Goal: Task Accomplishment & Management: Manage account settings

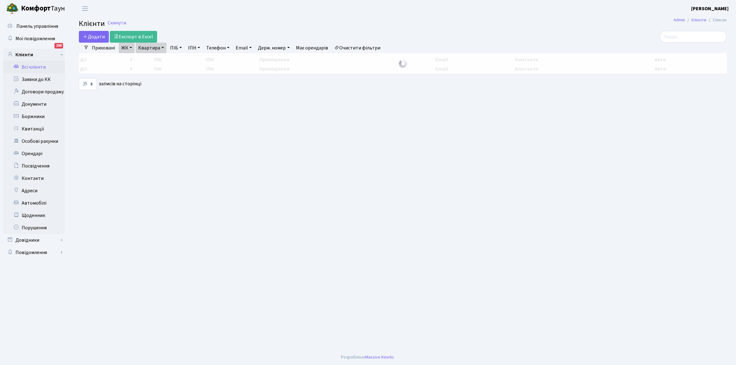
select select "25"
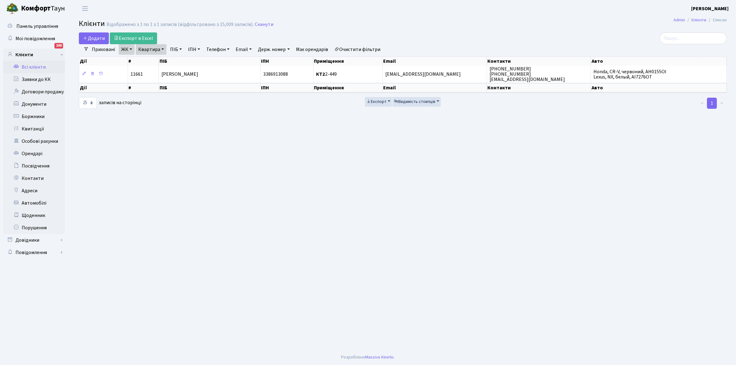
click at [163, 47] on link "Квартира" at bounding box center [151, 49] width 31 height 11
click at [160, 62] on input "2-449" at bounding box center [154, 62] width 36 height 12
click at [355, 52] on link "Очистити фільтри" at bounding box center [357, 49] width 51 height 11
select select
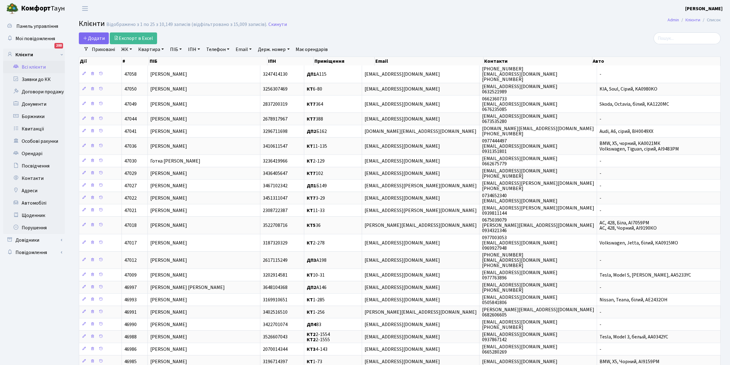
click at [131, 48] on link "ЖК" at bounding box center [127, 49] width 16 height 11
click at [152, 82] on li "КТ2, просп. Соборності, 17" at bounding box center [157, 81] width 75 height 11
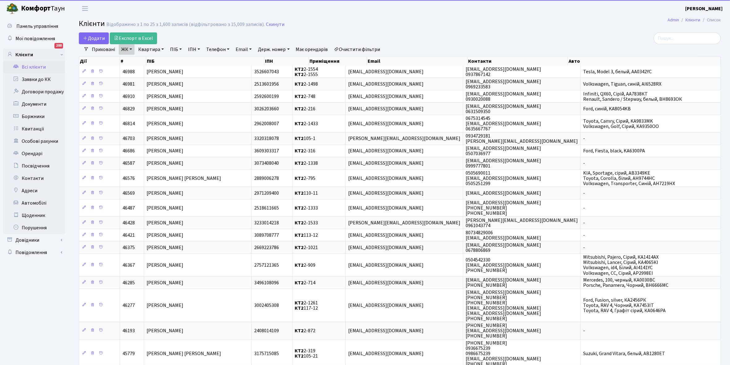
click at [162, 49] on link "Квартира" at bounding box center [151, 49] width 31 height 11
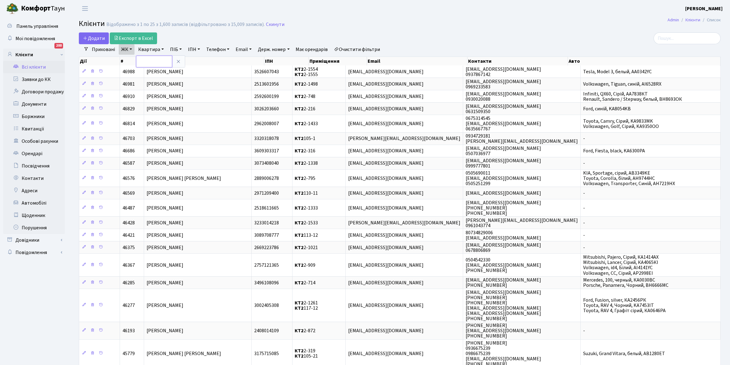
click at [151, 58] on input "text" at bounding box center [154, 62] width 36 height 12
type input "2-122"
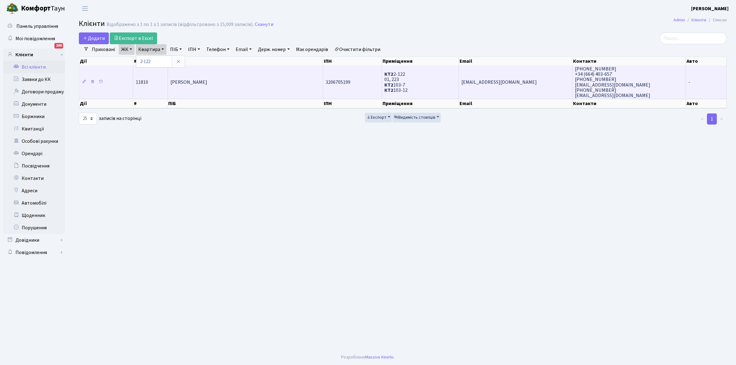
click at [207, 81] on span "Носовський [PERSON_NAME]" at bounding box center [188, 82] width 37 height 7
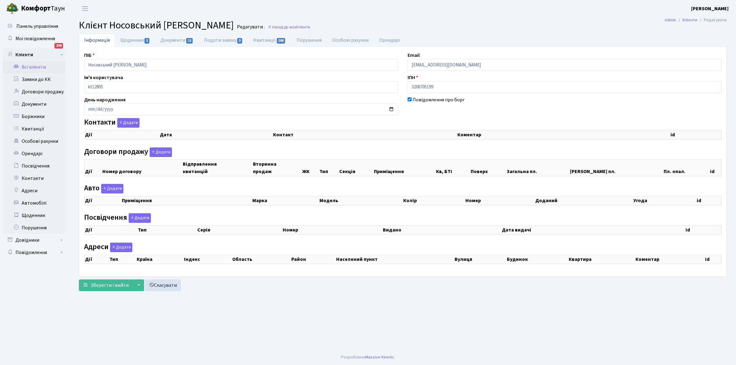
checkbox input "true"
select select "25"
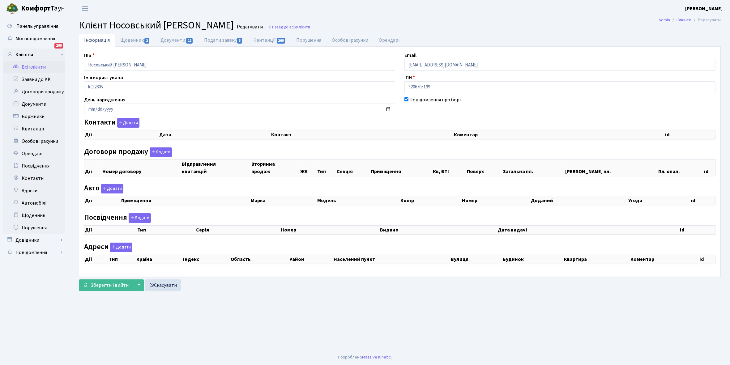
select select "25"
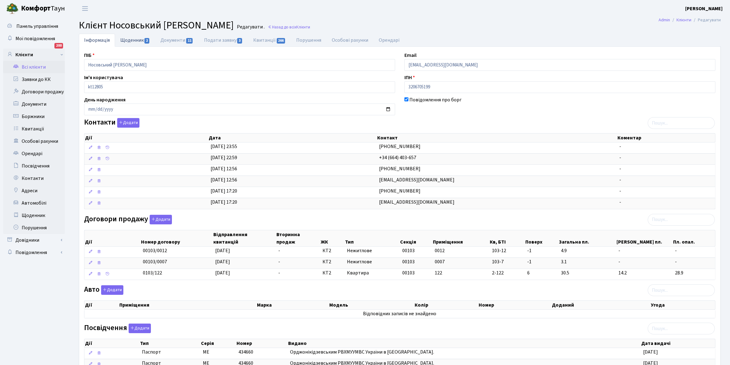
click at [133, 40] on link "Щоденник 2" at bounding box center [135, 40] width 40 height 13
select select "25"
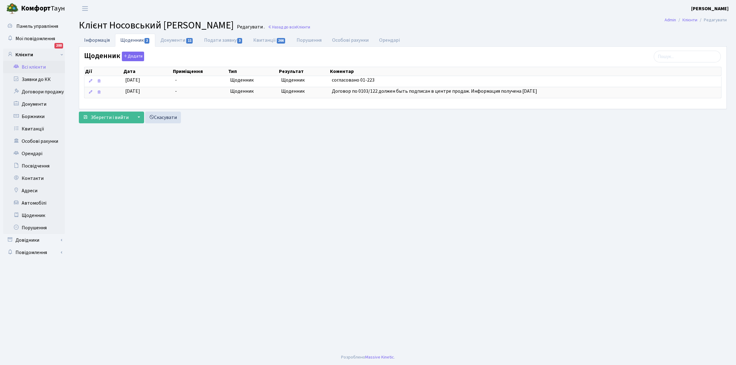
click at [95, 40] on link "Інформація" at bounding box center [97, 40] width 36 height 13
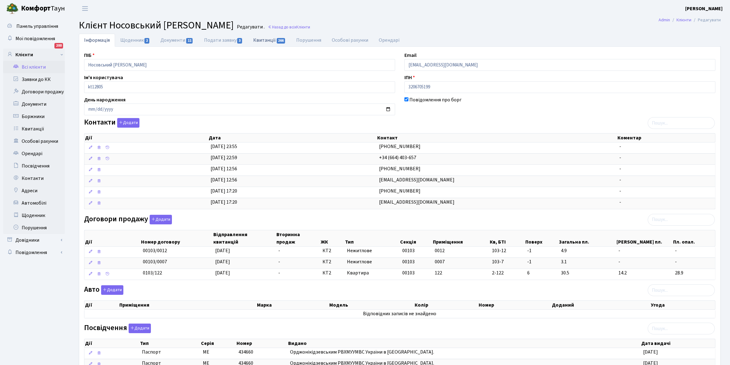
click at [265, 40] on link "Квитанції 266" at bounding box center [269, 40] width 43 height 13
select select "25"
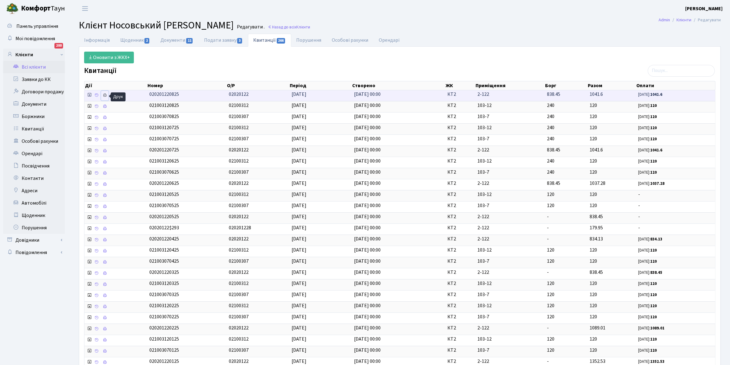
click at [105, 95] on icon at bounding box center [105, 95] width 4 height 4
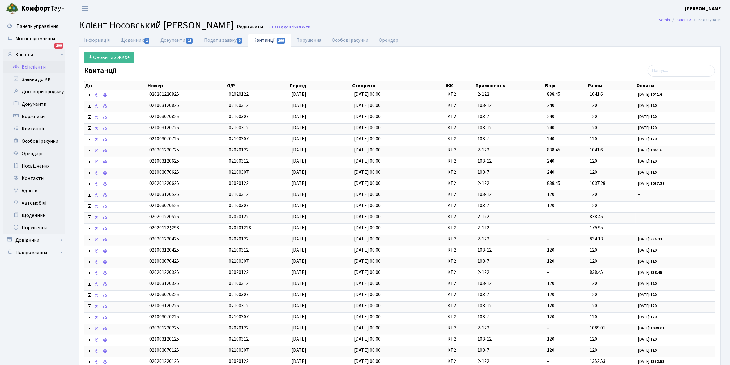
click at [33, 66] on link "Всі клієнти" at bounding box center [34, 67] width 62 height 12
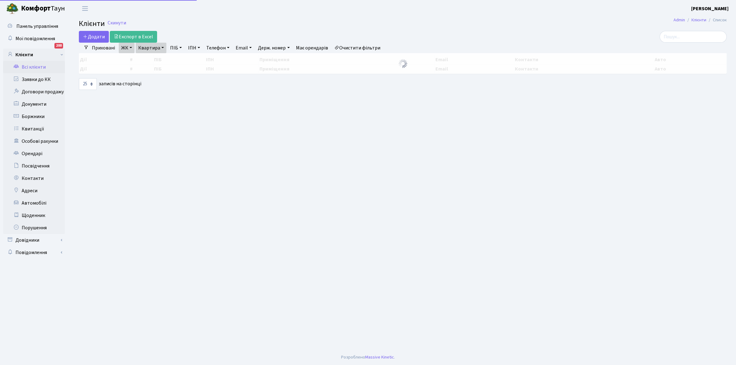
select select "25"
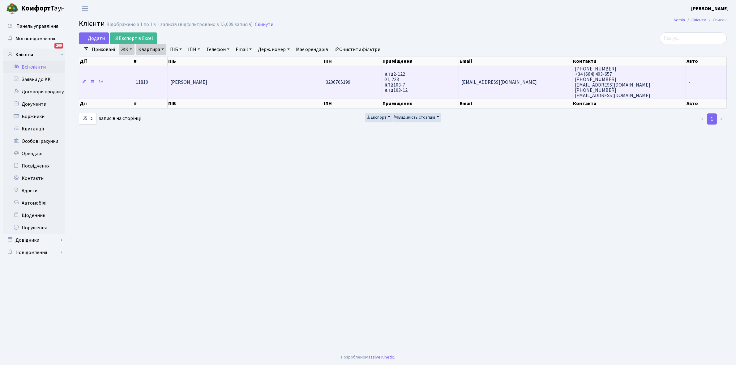
click at [279, 83] on td "[PERSON_NAME]" at bounding box center [246, 82] width 156 height 33
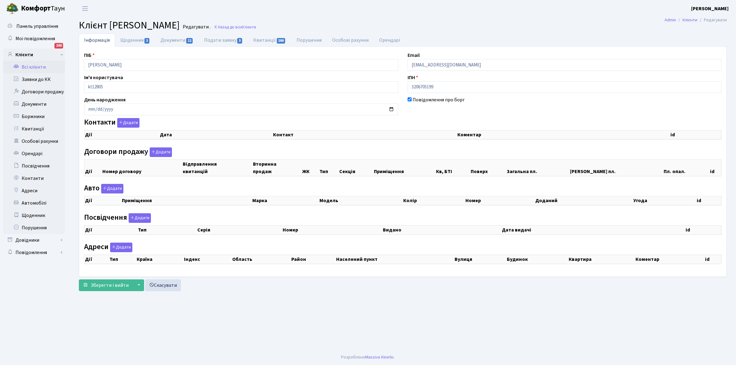
checkbox input "true"
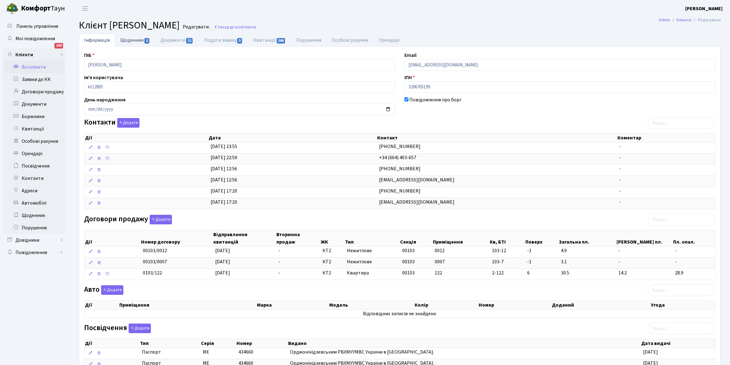
click at [129, 38] on link "Щоденник 2" at bounding box center [135, 40] width 40 height 13
select select "25"
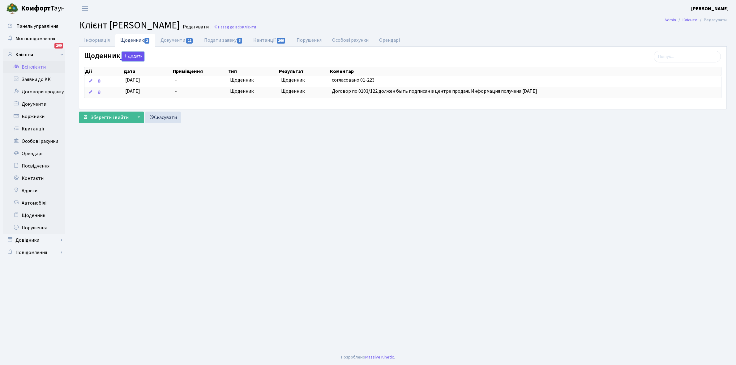
click at [133, 55] on button "Додати" at bounding box center [133, 57] width 22 height 10
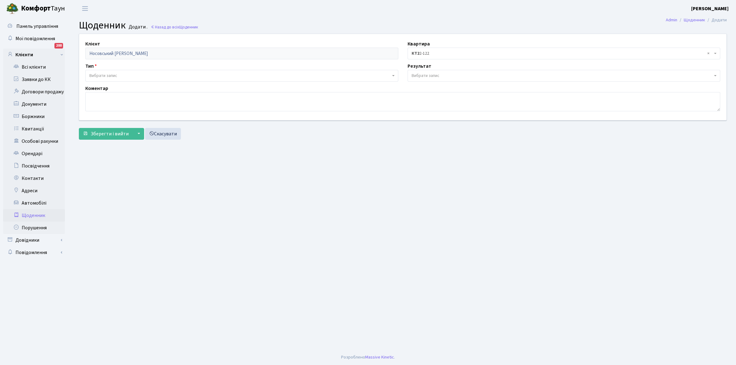
click at [111, 71] on span "Вибрати запис" at bounding box center [241, 76] width 313 height 12
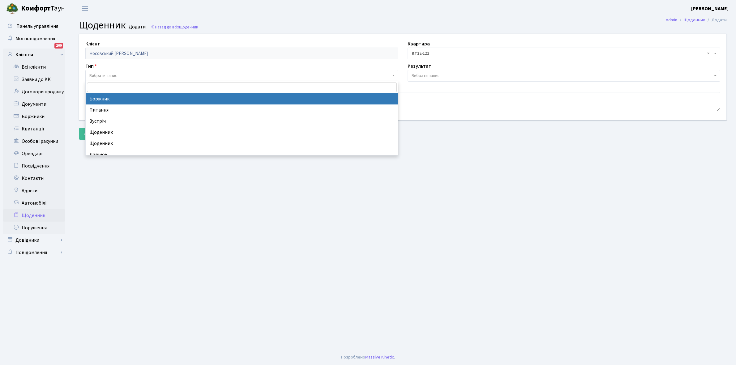
select select "189"
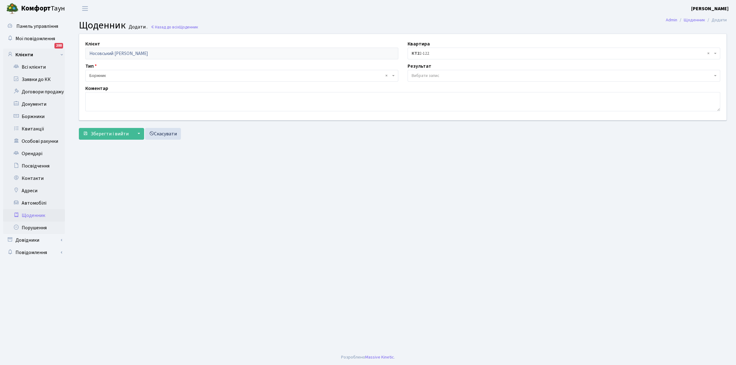
click at [424, 76] on span "Вибрати запис" at bounding box center [426, 76] width 28 height 6
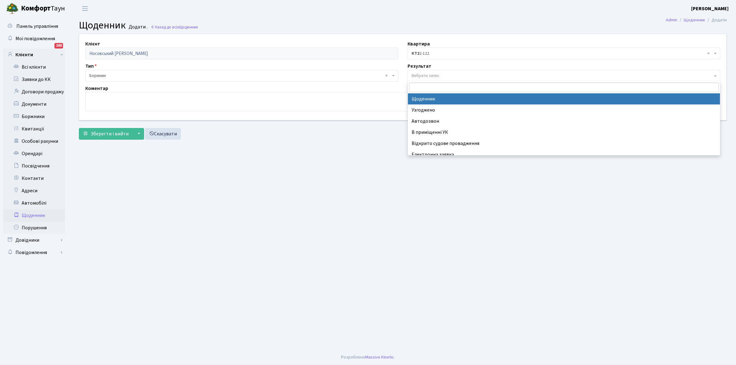
select select "14"
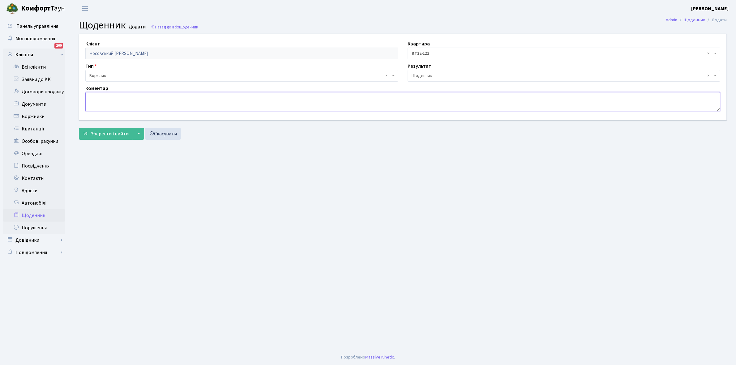
click at [99, 99] on textarea at bounding box center [402, 101] width 635 height 19
click at [93, 95] on textarea "18.03.202" at bounding box center [402, 101] width 635 height 19
click at [114, 98] on textarea "24.03.202" at bounding box center [402, 101] width 635 height 19
type textarea "2"
click at [165, 134] on link "Скасувати" at bounding box center [163, 134] width 36 height 12
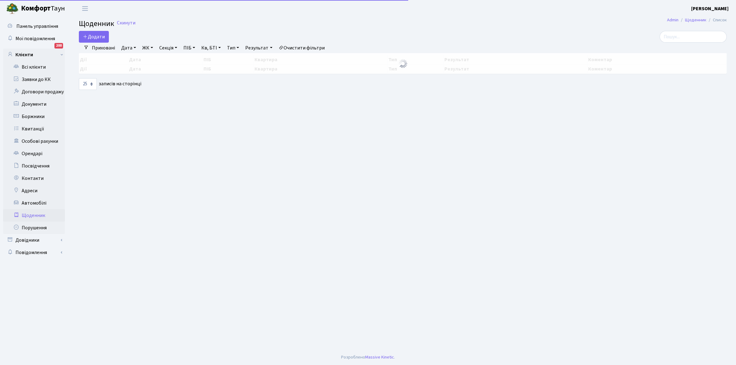
select select "25"
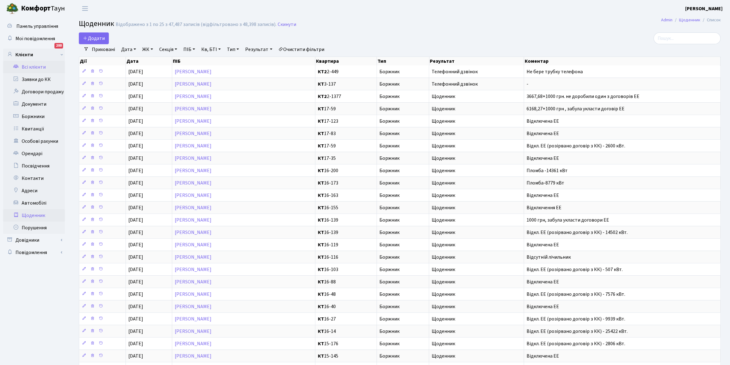
click at [27, 65] on link "Всі клієнти" at bounding box center [34, 67] width 62 height 12
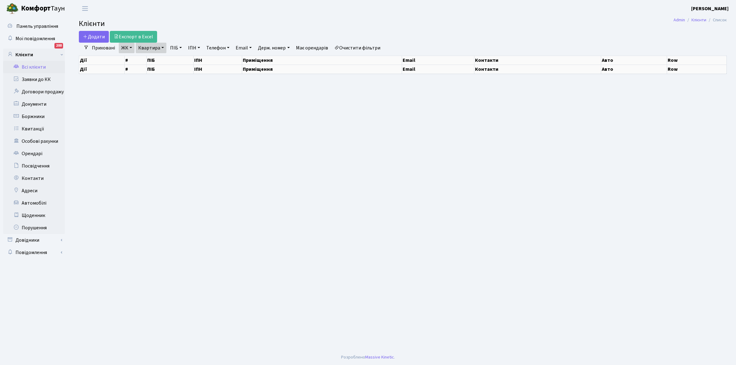
select select "25"
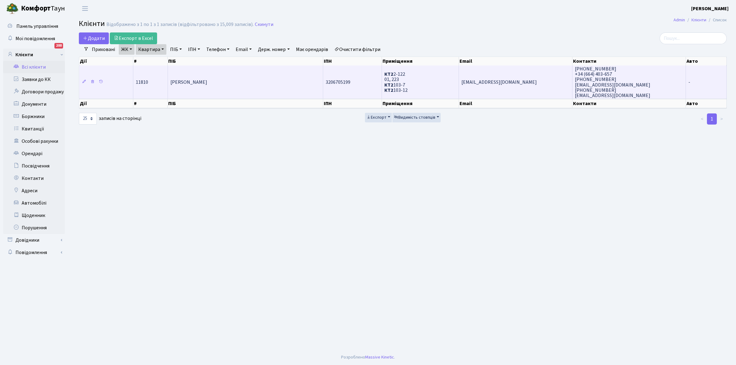
click at [268, 84] on td "Носовський Станіслав Сергійович" at bounding box center [246, 82] width 156 height 33
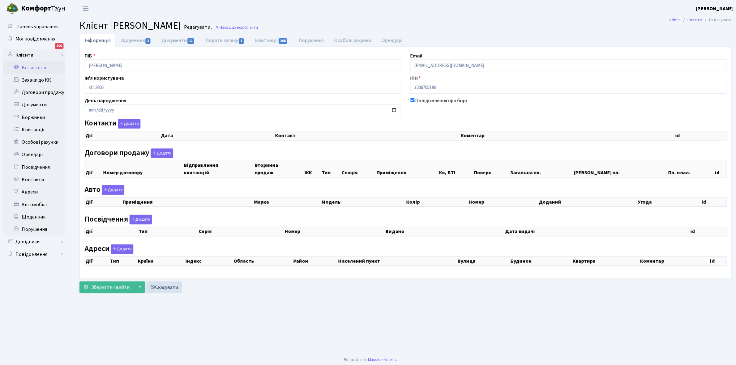
checkbox input "true"
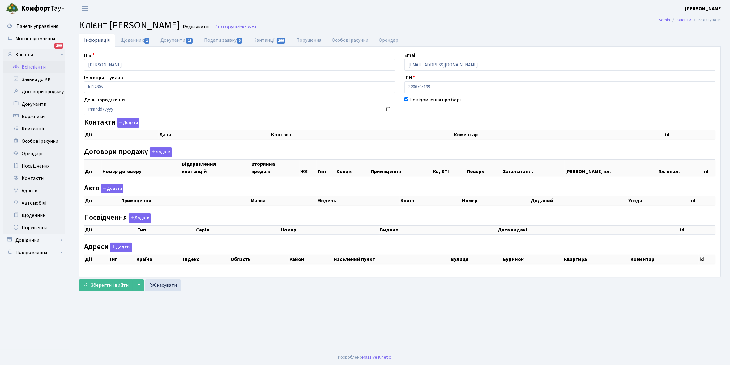
select select "25"
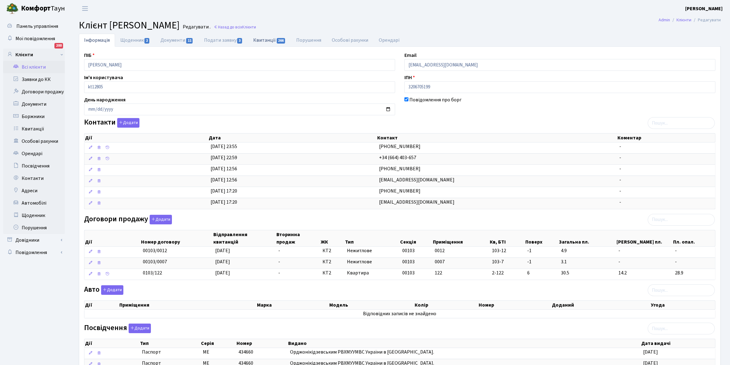
click at [263, 39] on link "Квитанції 266" at bounding box center [269, 40] width 43 height 13
select select "25"
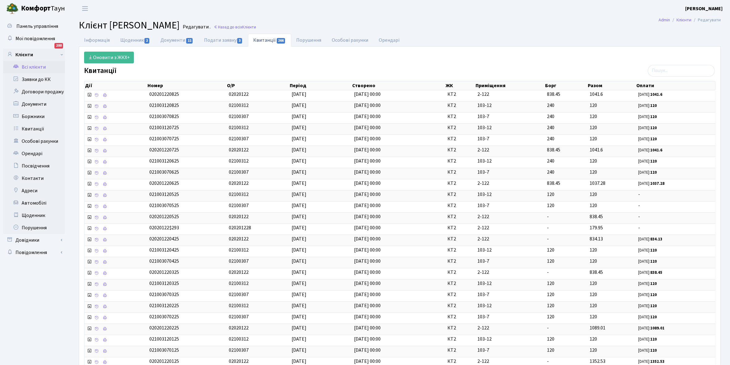
click at [36, 67] on link "Всі клієнти" at bounding box center [34, 67] width 62 height 12
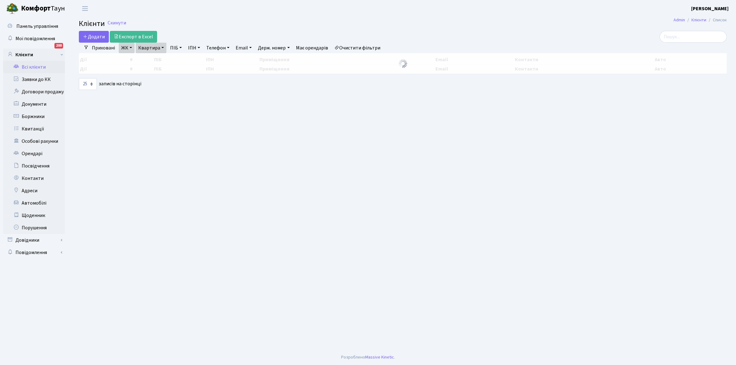
select select "25"
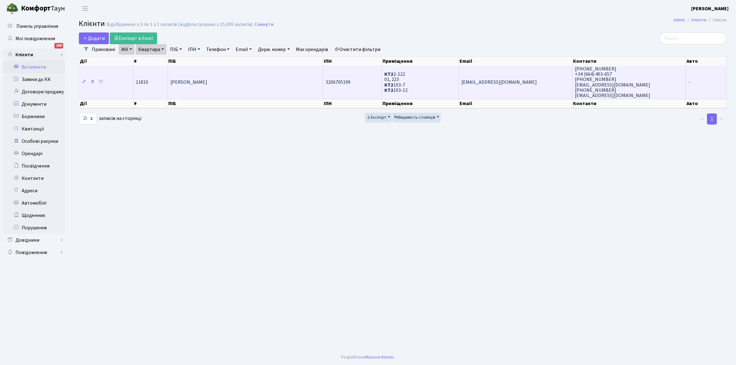
click at [269, 82] on td "[PERSON_NAME]" at bounding box center [246, 82] width 156 height 33
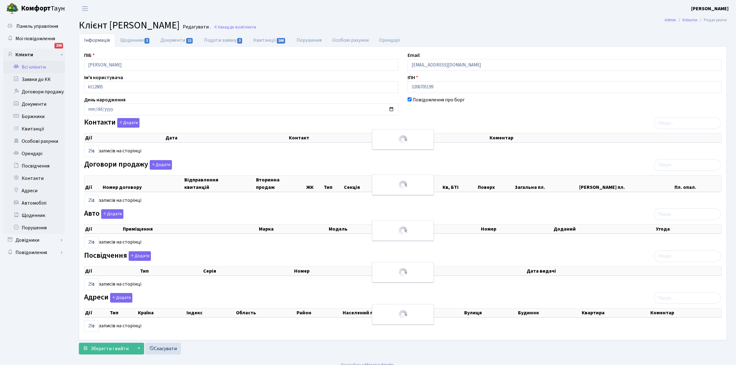
select select "25"
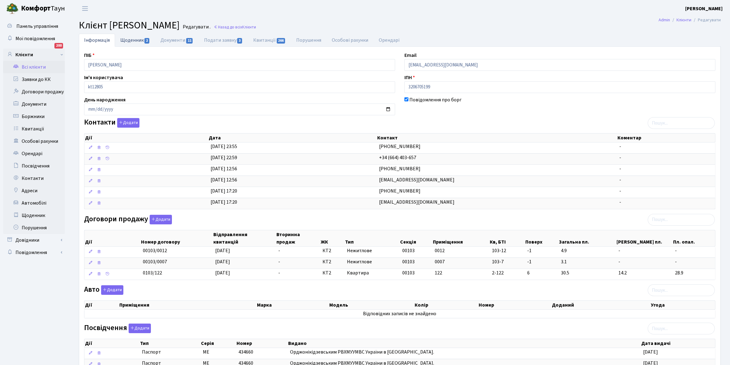
click at [124, 40] on link "Щоденник 2" at bounding box center [135, 40] width 40 height 13
select select "25"
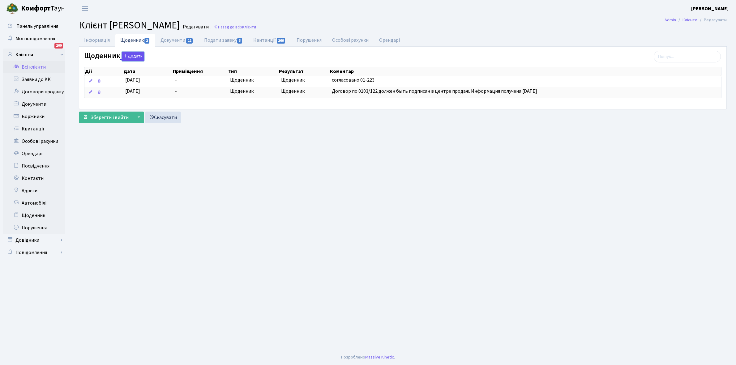
click at [136, 55] on button "Додати" at bounding box center [133, 57] width 22 height 10
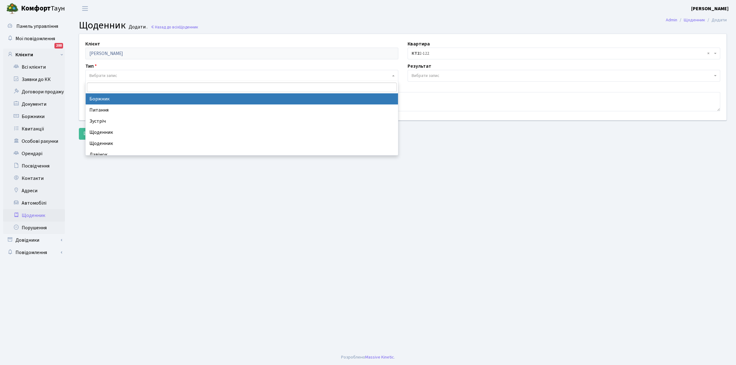
click at [117, 72] on span "Вибрати запис" at bounding box center [241, 76] width 313 height 12
select select "189"
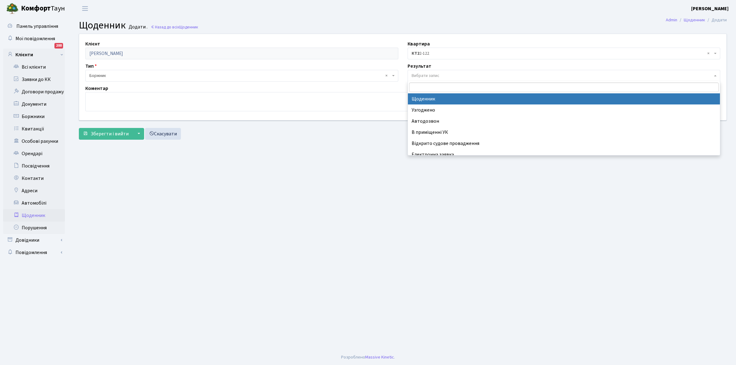
click at [431, 76] on span "Вибрати запис" at bounding box center [426, 76] width 28 height 6
select select "14"
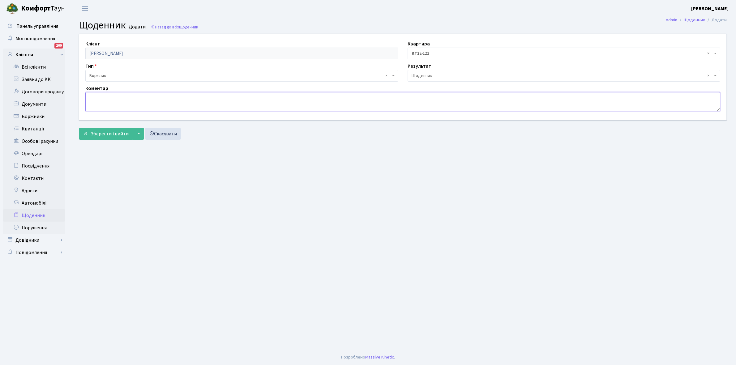
click at [115, 100] on textarea at bounding box center [402, 101] width 635 height 19
type textarea "Абонент не може прийняти дзвінок."
click at [123, 131] on span "Зберегти і вийти" at bounding box center [110, 134] width 38 height 7
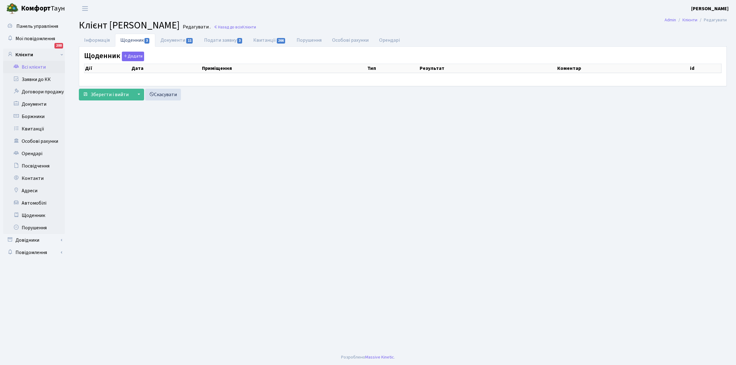
checkbox input "true"
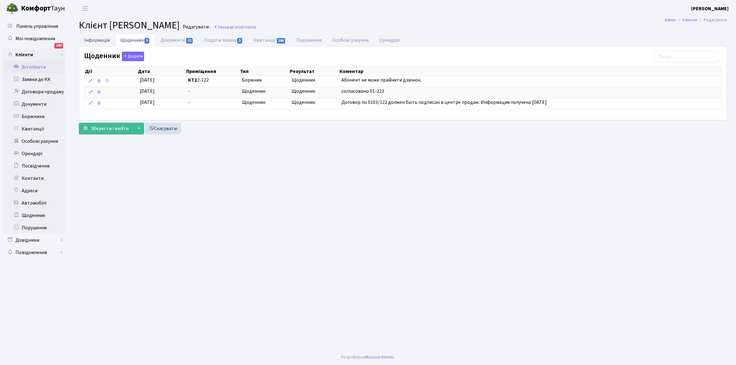
click at [93, 40] on link "Інформація" at bounding box center [97, 40] width 36 height 13
select select "25"
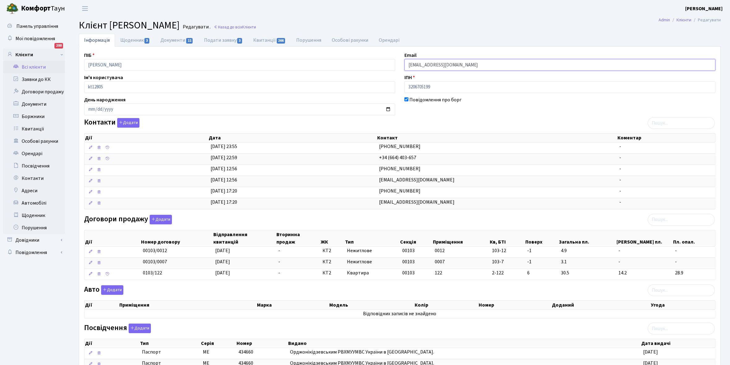
drag, startPoint x: 407, startPoint y: 64, endPoint x: 466, endPoint y: 63, distance: 59.7
click at [500, 62] on input "[EMAIL_ADDRESS][DOMAIN_NAME]" at bounding box center [560, 65] width 311 height 12
click at [128, 39] on link "Щоденник 3" at bounding box center [135, 40] width 40 height 13
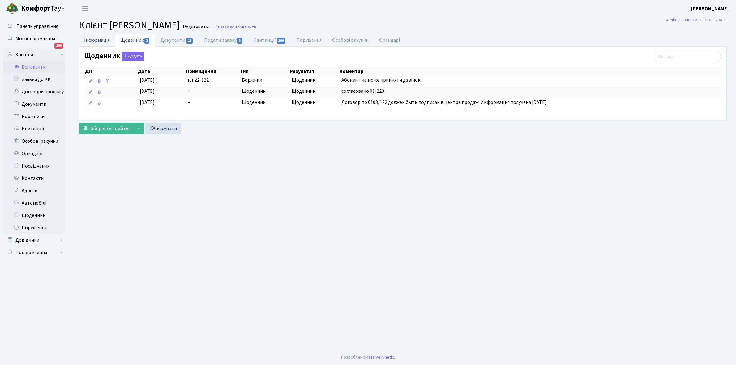
click at [90, 42] on link "Інформація" at bounding box center [97, 40] width 36 height 13
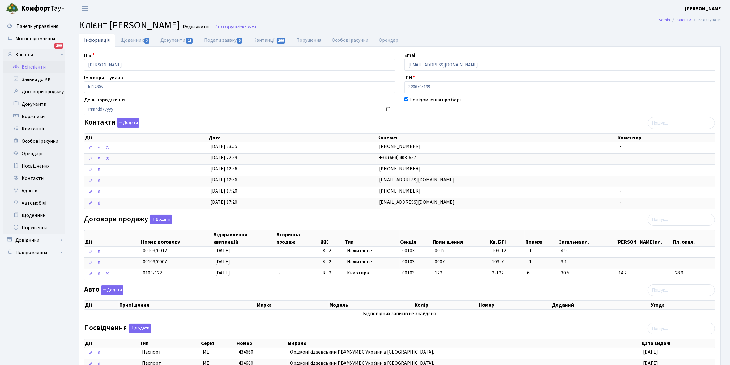
click at [32, 69] on link "Всі клієнти" at bounding box center [34, 67] width 62 height 12
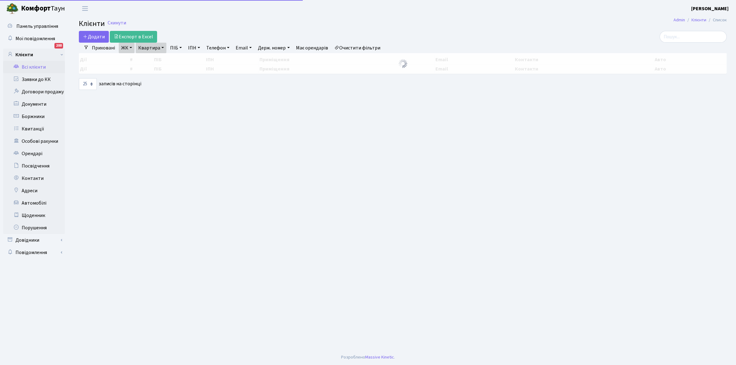
select select "25"
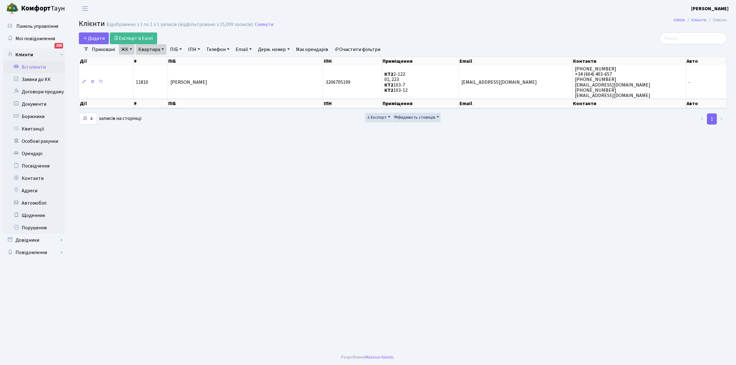
click at [163, 49] on link "Квартира" at bounding box center [151, 49] width 31 height 11
click at [165, 62] on input "2-122" at bounding box center [154, 62] width 36 height 12
type input "2"
type input "15-54"
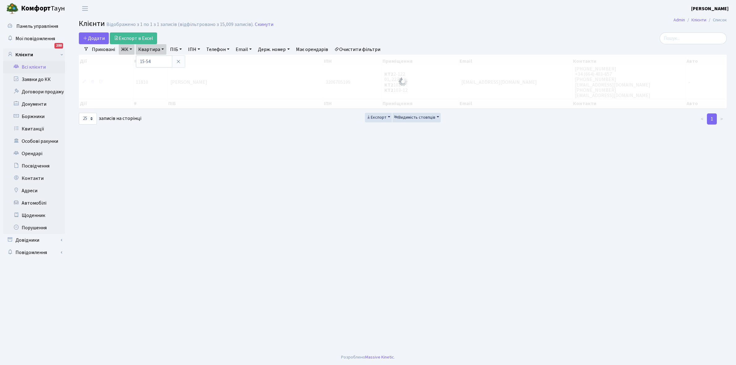
click at [131, 48] on link "ЖК" at bounding box center [127, 49] width 16 height 11
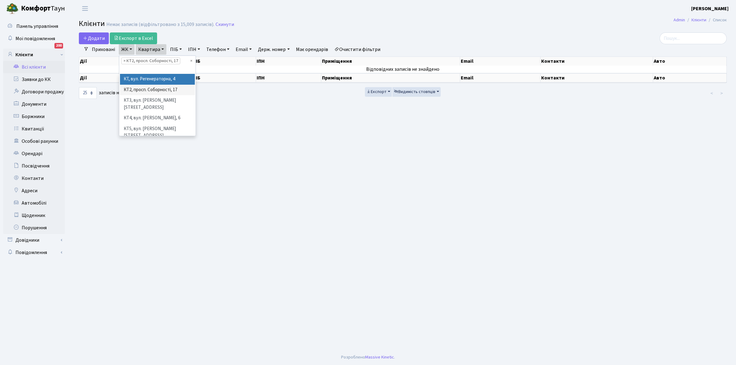
click at [147, 78] on li "КТ, вул. Регенераторна, 4" at bounding box center [157, 79] width 75 height 11
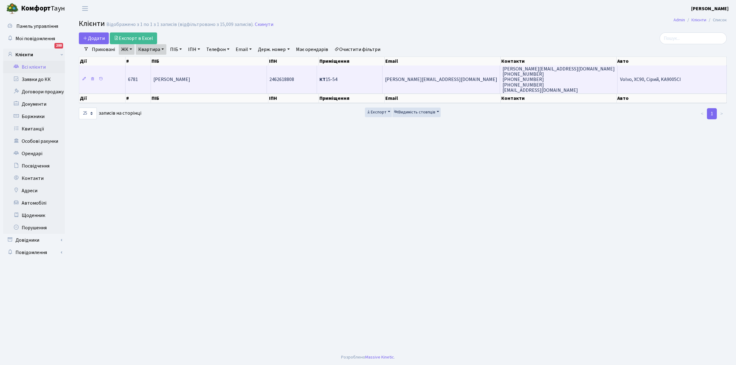
click at [231, 80] on td "[PERSON_NAME]" at bounding box center [209, 80] width 116 height 28
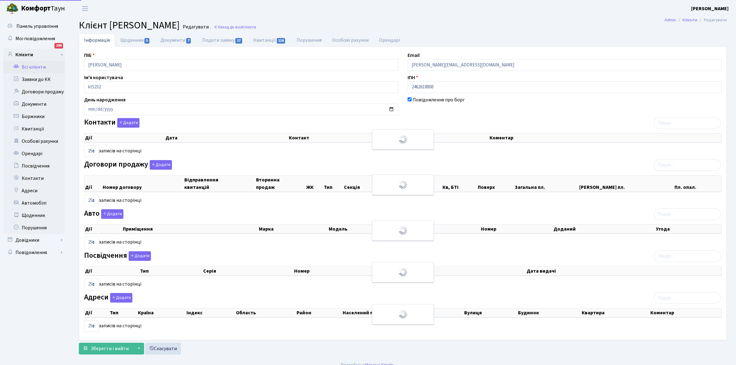
select select "25"
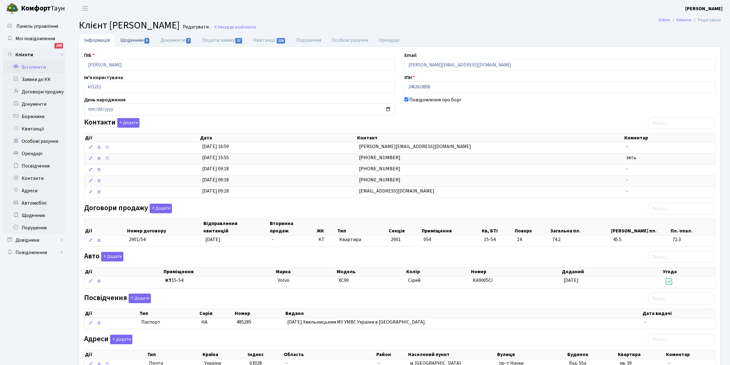
click at [128, 39] on link "Щоденник 5" at bounding box center [135, 40] width 40 height 13
select select "25"
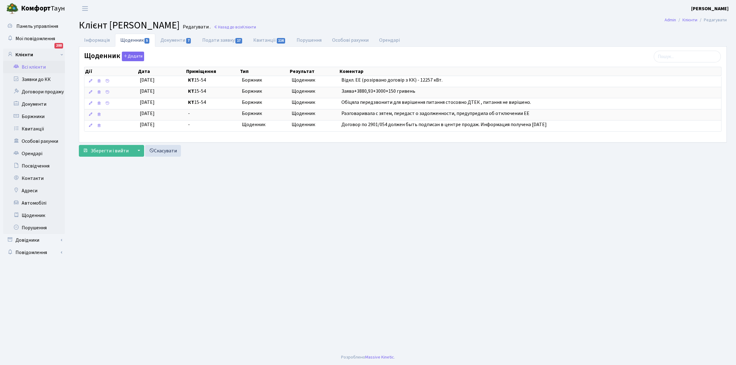
click at [33, 64] on link "Всі клієнти" at bounding box center [34, 67] width 62 height 12
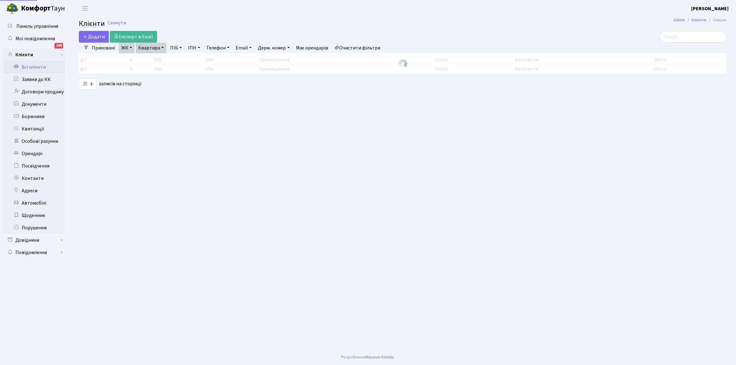
select select "25"
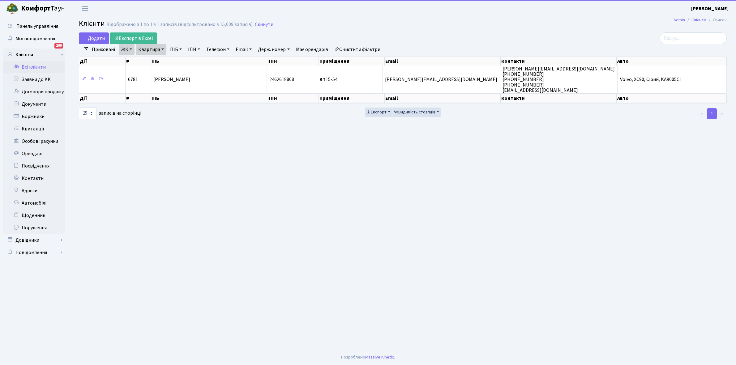
click at [162, 49] on link "Квартира" at bounding box center [151, 49] width 31 height 11
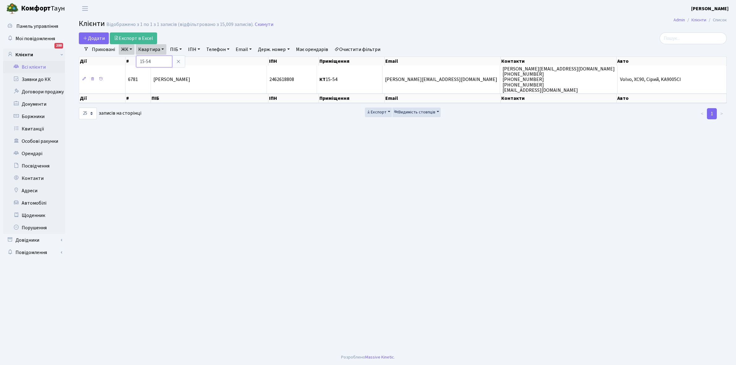
click at [158, 61] on input "15-54" at bounding box center [154, 62] width 36 height 12
type input "14-125"
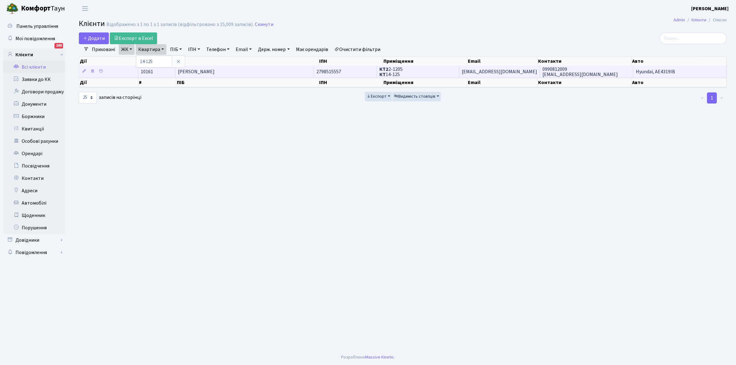
click at [261, 71] on td "[PERSON_NAME] [PERSON_NAME]" at bounding box center [244, 72] width 139 height 12
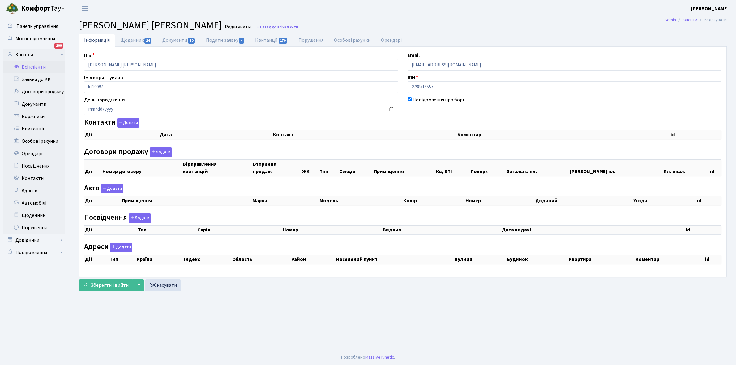
checkbox input "true"
select select "25"
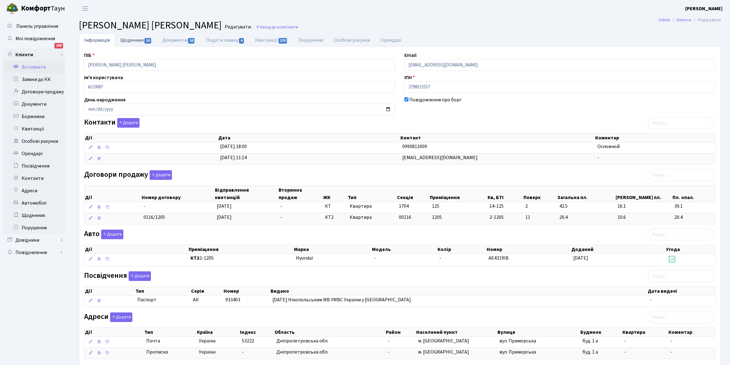
click at [124, 42] on link "Щоденник 14" at bounding box center [136, 40] width 42 height 13
select select "25"
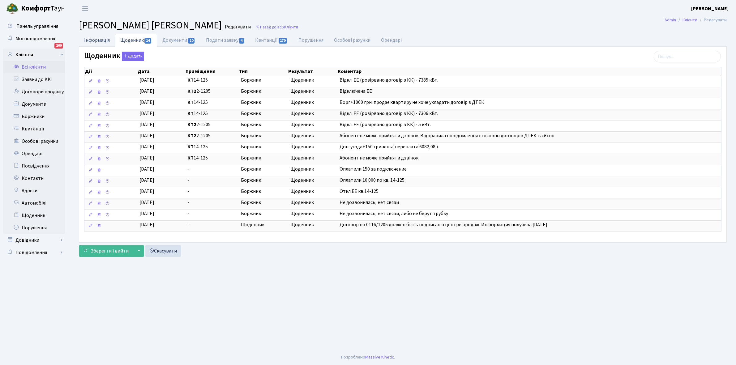
click at [97, 36] on link "Інформація" at bounding box center [97, 40] width 36 height 13
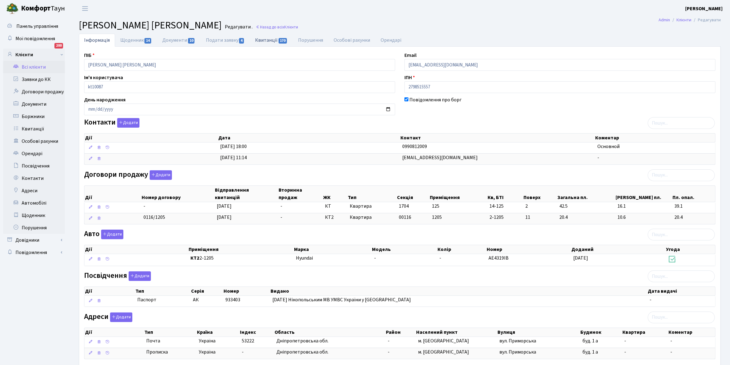
click at [269, 39] on link "Квитанції 170" at bounding box center [271, 40] width 43 height 13
select select "25"
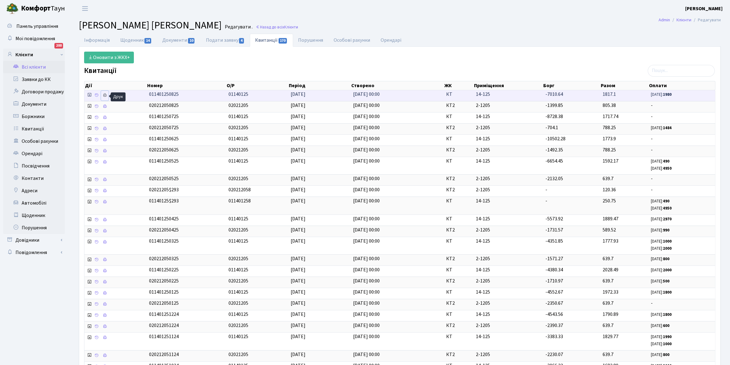
click at [105, 95] on icon at bounding box center [105, 95] width 4 height 4
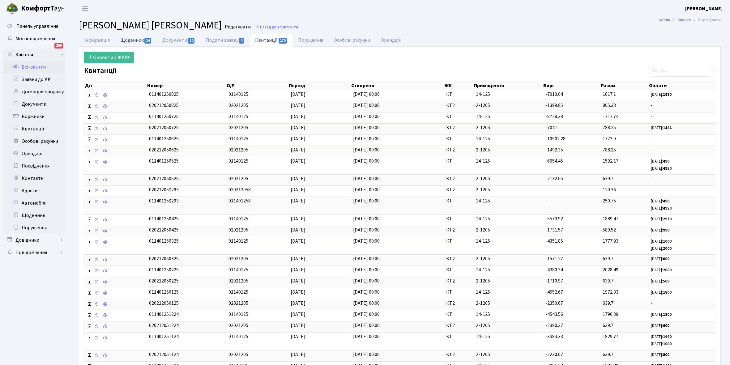
click at [127, 37] on link "Щоденник 14" at bounding box center [136, 40] width 42 height 13
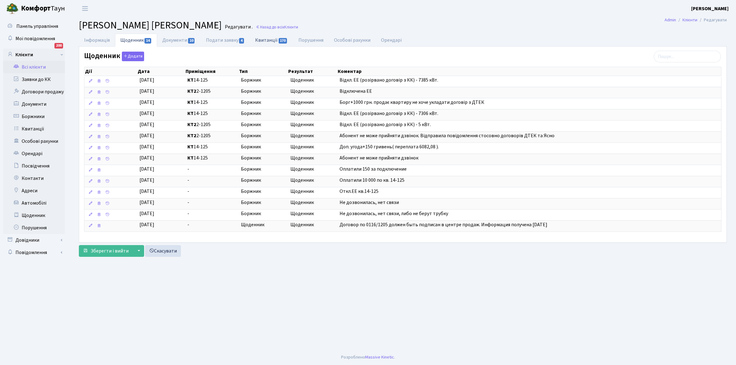
click at [268, 37] on link "Квитанції 170" at bounding box center [271, 40] width 43 height 13
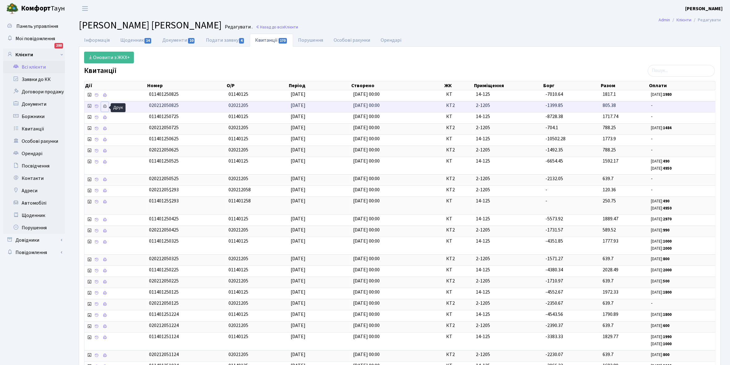
click at [106, 107] on icon at bounding box center [105, 106] width 4 height 4
click at [131, 43] on link "Щоденник 14" at bounding box center [136, 40] width 42 height 13
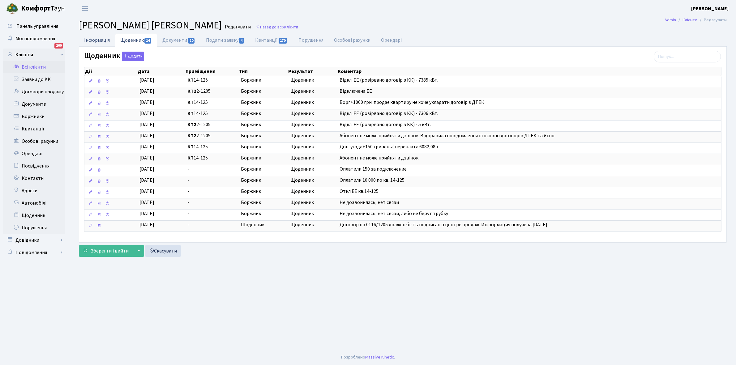
click at [98, 41] on link "Інформація" at bounding box center [97, 40] width 36 height 13
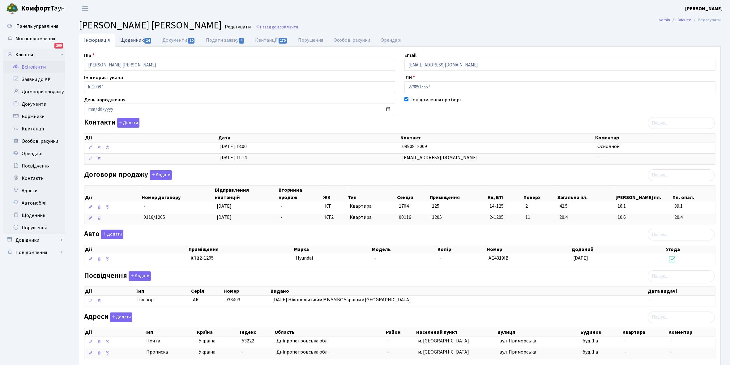
click at [128, 41] on link "Щоденник 14" at bounding box center [136, 40] width 42 height 13
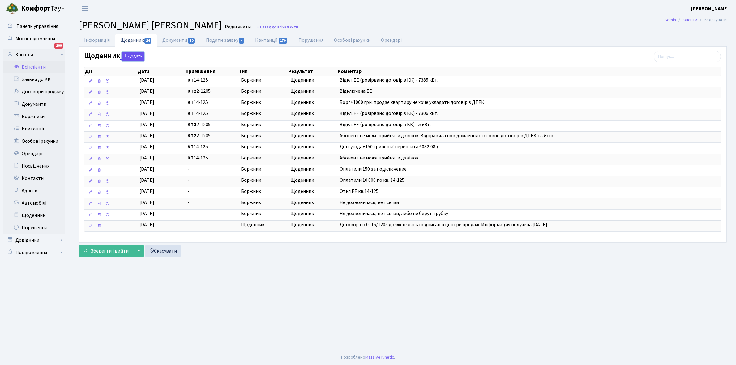
click at [131, 56] on button "Додати" at bounding box center [133, 57] width 22 height 10
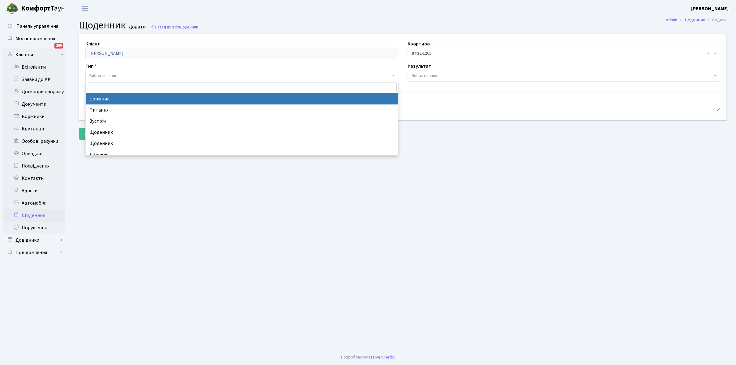
click at [114, 73] on span "Вибрати запис" at bounding box center [103, 76] width 28 height 6
select select "189"
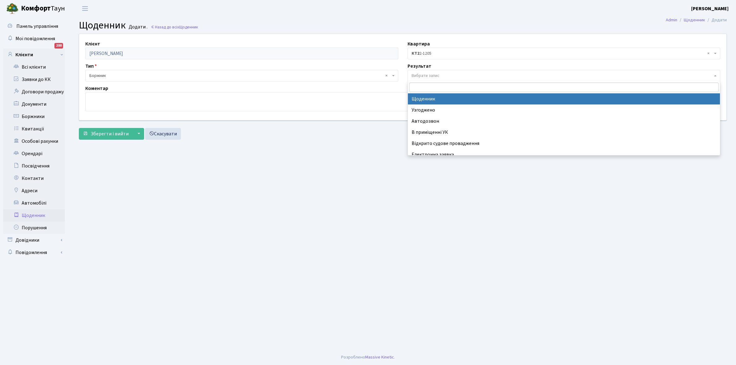
click at [420, 75] on span "Вибрати запис" at bounding box center [426, 76] width 28 height 6
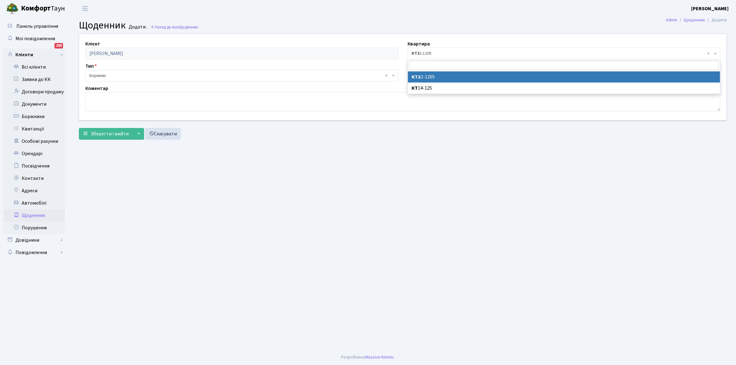
click at [432, 52] on span "× КТ2 2-1205" at bounding box center [562, 53] width 301 height 6
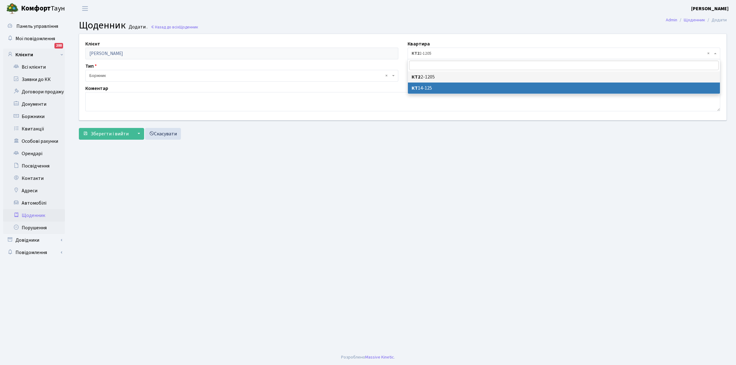
select select "19065"
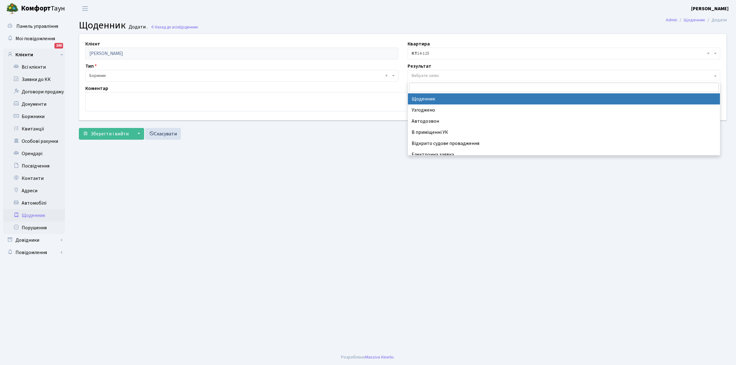
click at [425, 74] on span "Вибрати запис" at bounding box center [426, 76] width 28 height 6
select select "14"
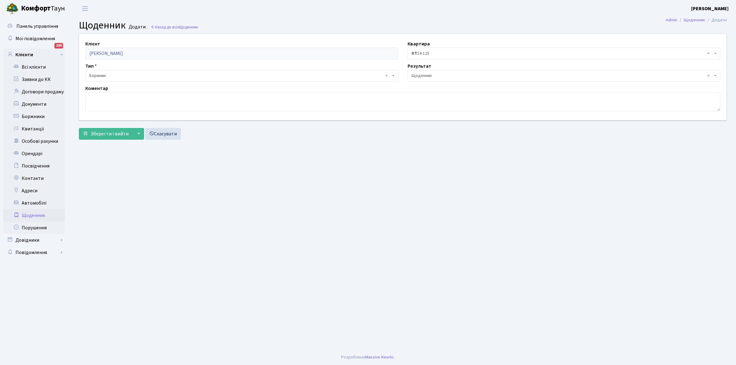
click at [99, 112] on div "Клієнт [PERSON_NAME] Квартира - <b>КТ2</b>&nbsp;&nbsp;&nbsp;2-1205 <b>КТ</b>&nb…" at bounding box center [403, 77] width 657 height 86
click at [99, 103] on textarea at bounding box center [402, 101] width 635 height 19
click at [231, 96] on textarea "[DEMOGRAPHIC_DATA] грн, продовжує продавати квартиру і не хоче укладати договор…" at bounding box center [402, 101] width 635 height 19
click at [227, 97] on textarea "[DEMOGRAPHIC_DATA] грн, продовжує продавати квартиру і не хоче укладати договор…" at bounding box center [402, 101] width 635 height 19
type textarea "[DEMOGRAPHIC_DATA] грн, продовжує продавати квартиру і не хоче укладати договір…"
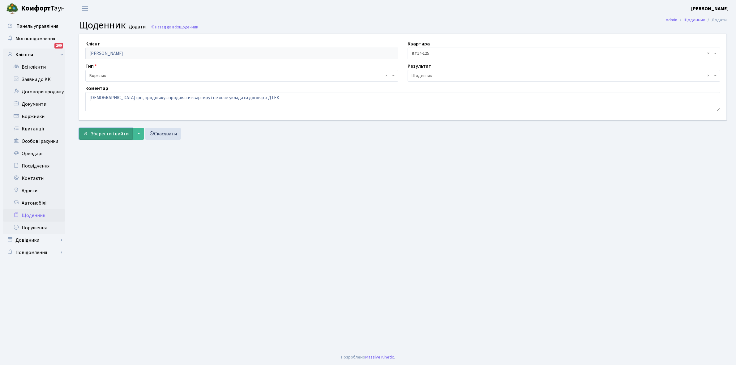
click at [109, 133] on span "Зберегти і вийти" at bounding box center [110, 134] width 38 height 7
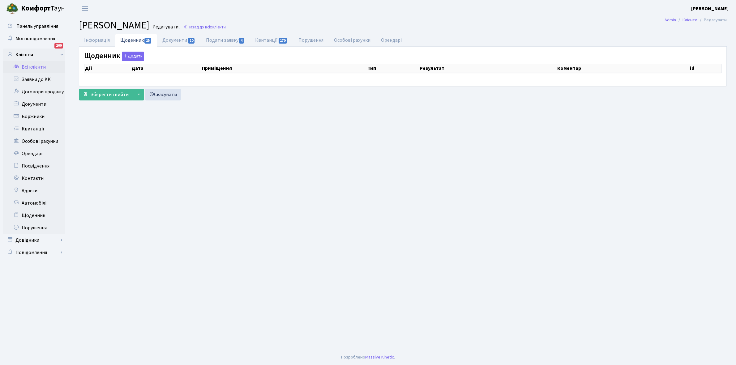
select select "25"
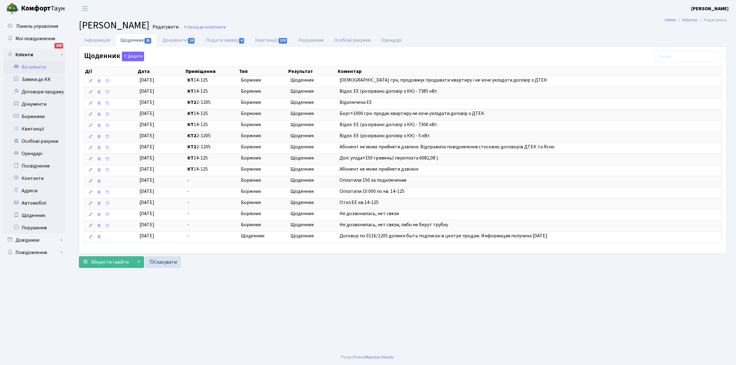
click at [35, 66] on link "Всі клієнти" at bounding box center [34, 67] width 62 height 12
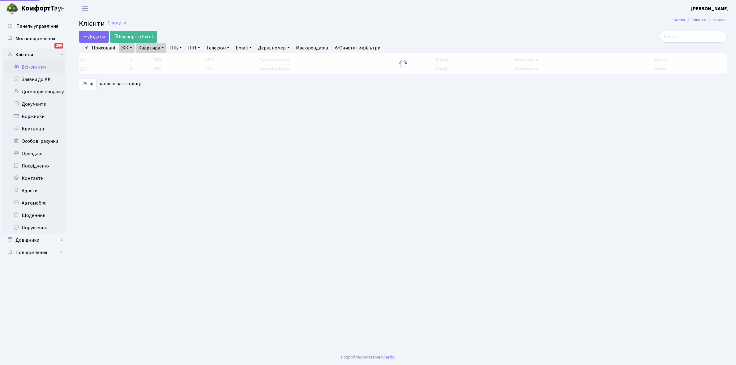
select select "25"
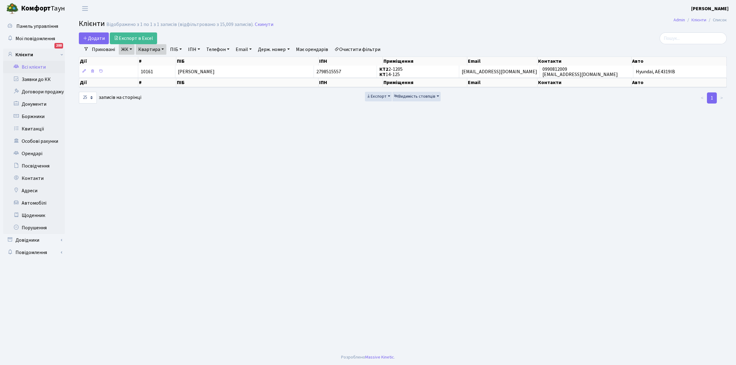
click at [162, 49] on link "Квартира" at bounding box center [151, 49] width 31 height 11
click at [160, 62] on input "14-125" at bounding box center [154, 62] width 36 height 12
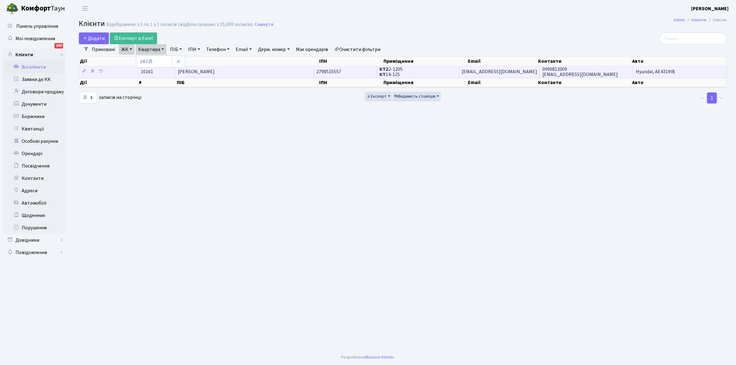
click at [268, 73] on td "[PERSON_NAME]" at bounding box center [244, 72] width 139 height 12
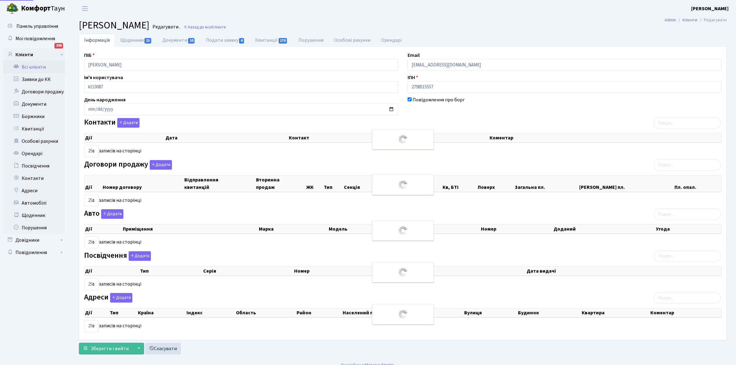
select select "25"
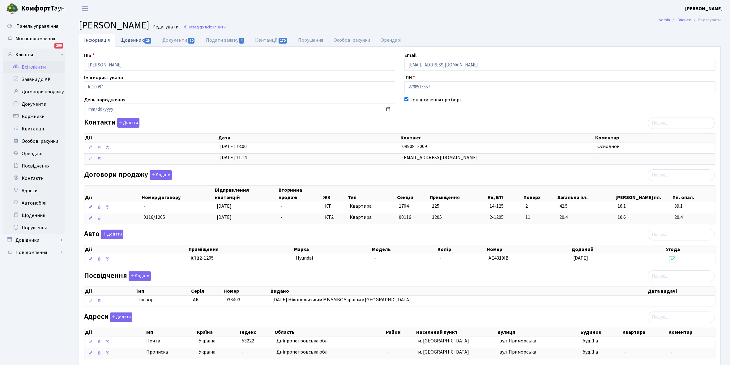
click at [125, 41] on link "Щоденник 15" at bounding box center [136, 40] width 42 height 13
select select "25"
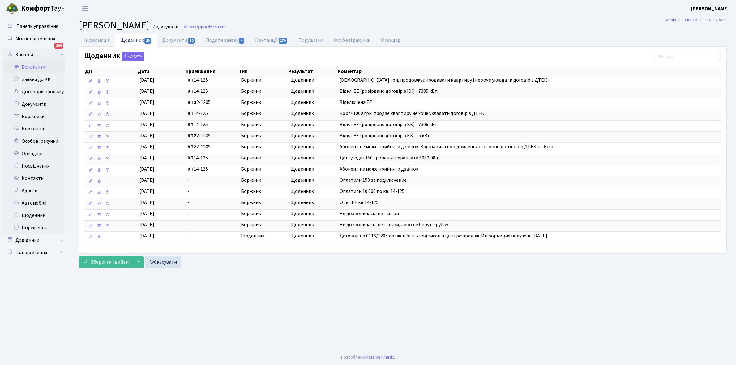
click at [34, 64] on link "Всі клієнти" at bounding box center [34, 67] width 62 height 12
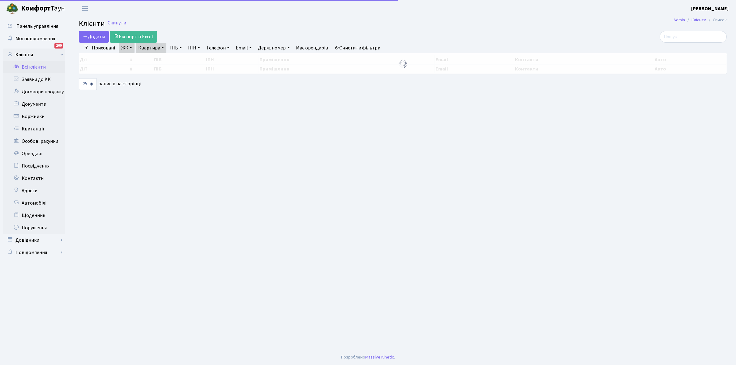
select select "25"
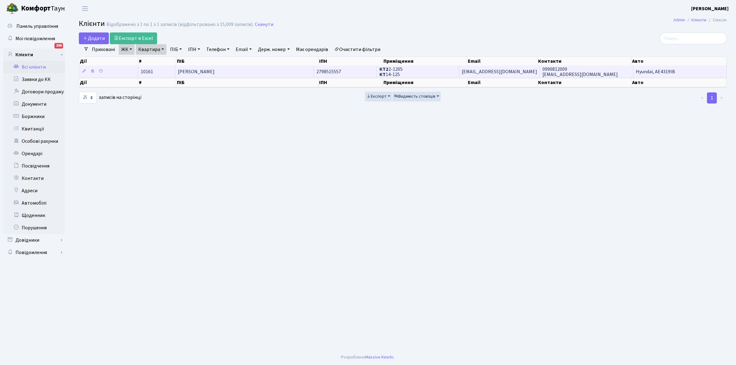
click at [252, 71] on td "[PERSON_NAME]" at bounding box center [244, 72] width 139 height 12
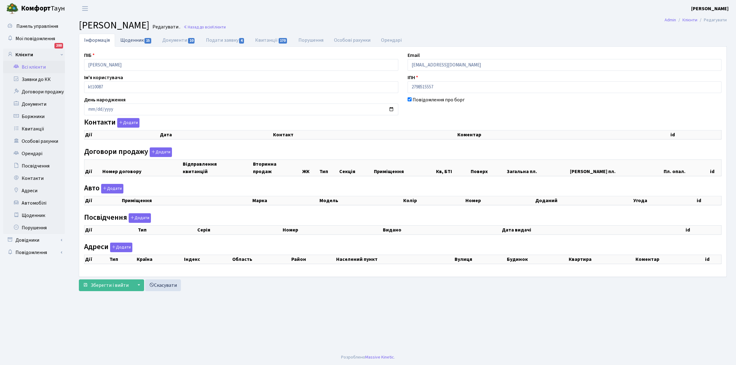
checkbox input "true"
select select "25"
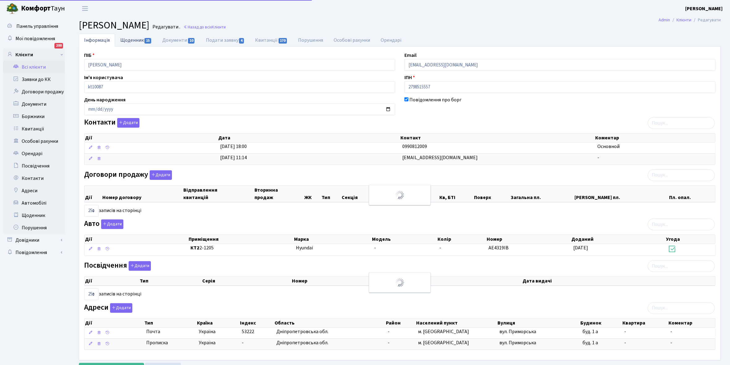
click at [128, 39] on link "Щоденник 15" at bounding box center [136, 40] width 42 height 13
select select "25"
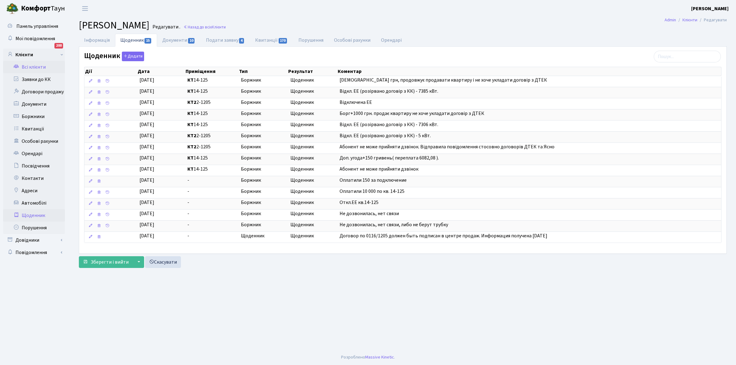
click at [31, 215] on link "Щоденник" at bounding box center [34, 215] width 62 height 12
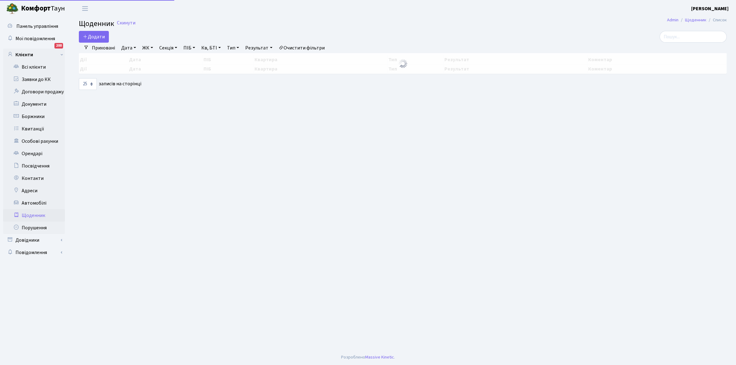
select select "25"
